Goal: Browse casually: Explore the website without a specific task or goal

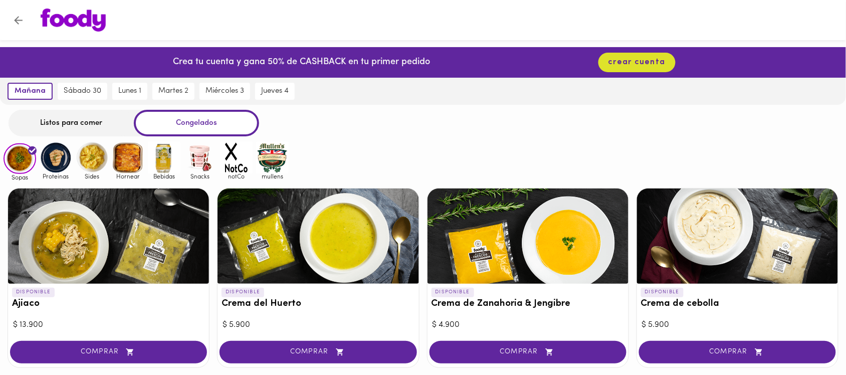
click at [54, 164] on img at bounding box center [56, 157] width 33 height 33
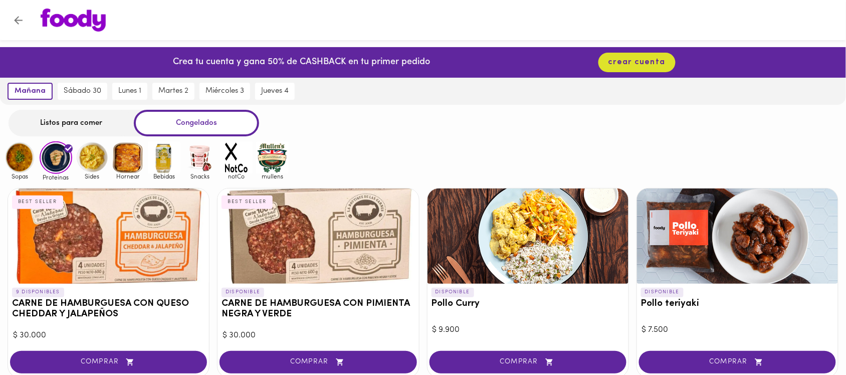
click at [21, 158] on img at bounding box center [20, 157] width 33 height 33
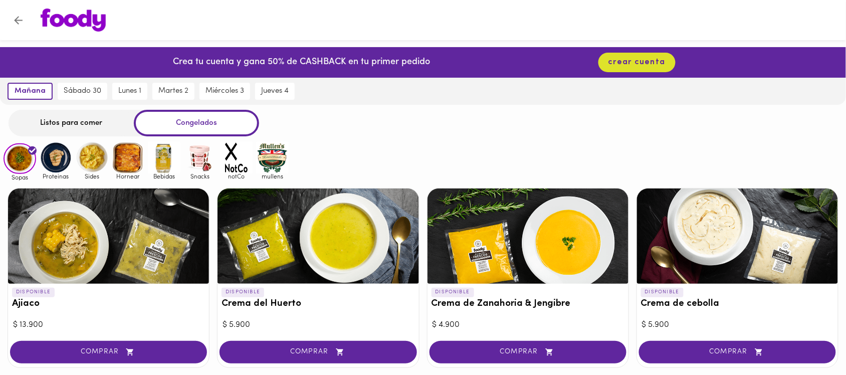
click at [50, 163] on img at bounding box center [56, 157] width 33 height 33
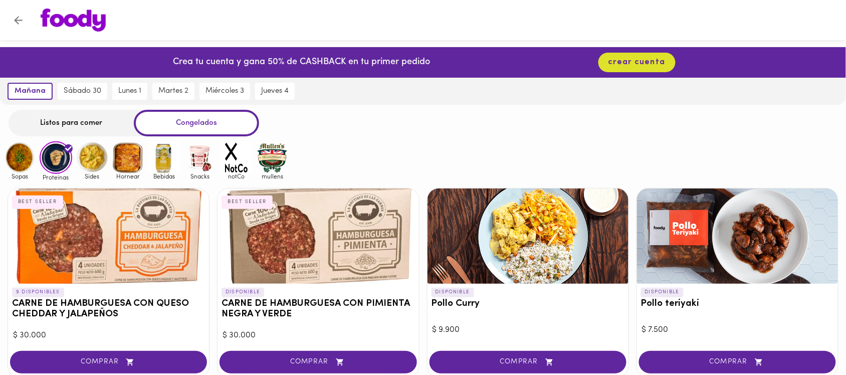
click at [96, 155] on img at bounding box center [92, 157] width 33 height 33
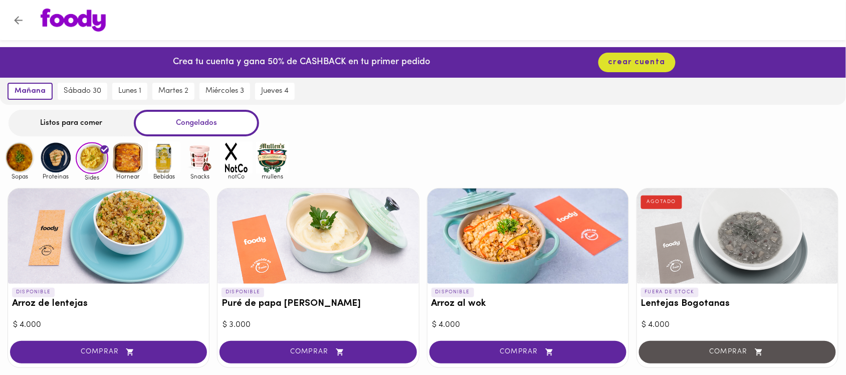
click at [126, 158] on img at bounding box center [128, 157] width 33 height 33
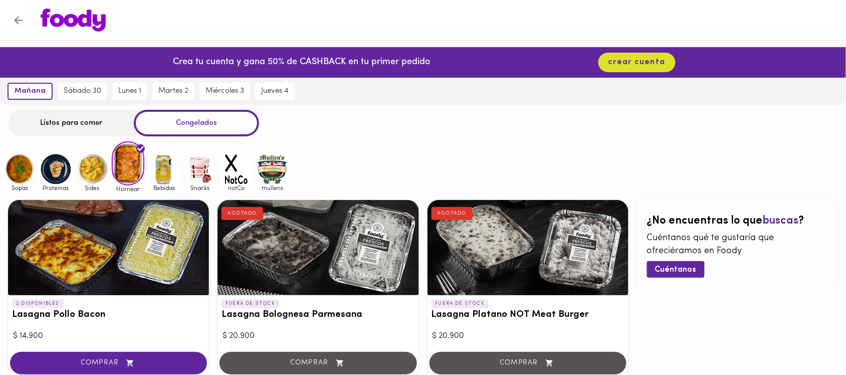
click at [19, 176] on img at bounding box center [20, 169] width 33 height 33
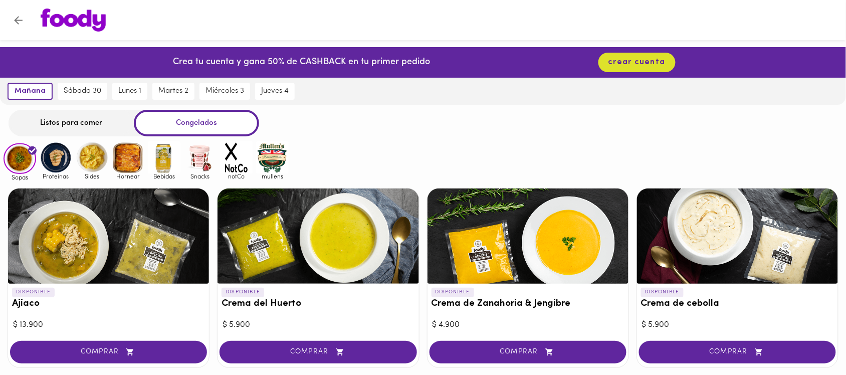
click at [48, 156] on img at bounding box center [56, 157] width 33 height 33
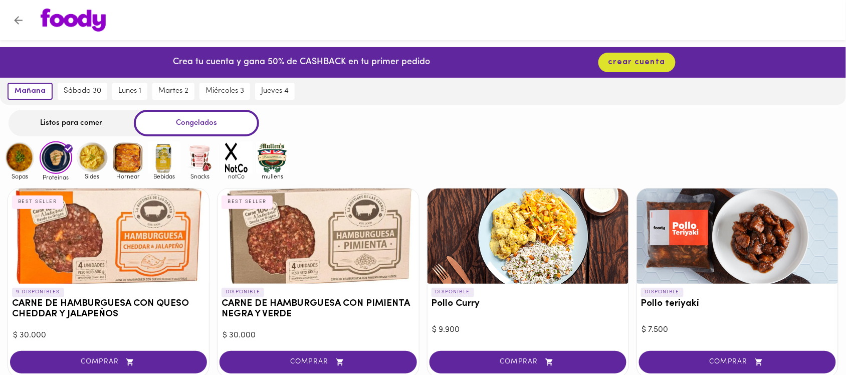
click at [119, 159] on img at bounding box center [128, 157] width 33 height 33
